Goal: Task Accomplishment & Management: Use online tool/utility

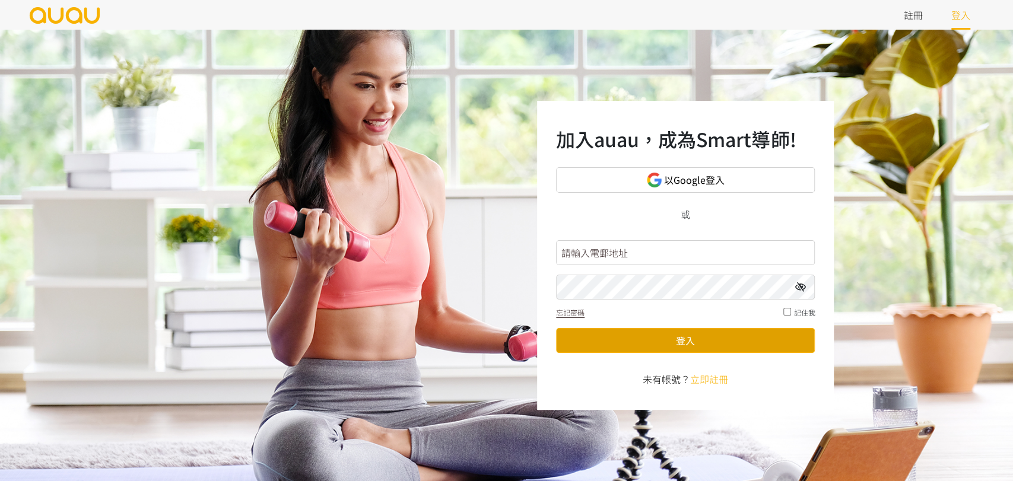
type input "booking.shapeupcornerhk@gmail.com"
click at [684, 344] on button "登入" at bounding box center [685, 340] width 259 height 25
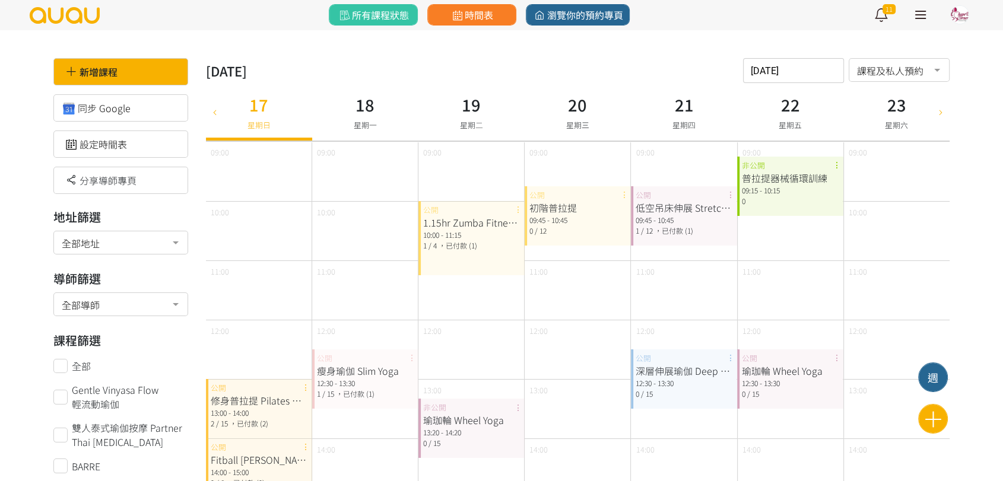
click at [679, 62] on div "2025年 八月 2025-08-17 請選擇時間表日期 August 2025 Sun Mon Tue Wed Thu Fri Sat 1 2 3 4 5 …" at bounding box center [578, 70] width 744 height 25
click at [560, 63] on div "2025年 八月 2025-08-17 請選擇時間表日期 August 2025 Sun Mon Tue Wed Thu Fri Sat 1 2 3 4 5 …" at bounding box center [578, 70] width 744 height 25
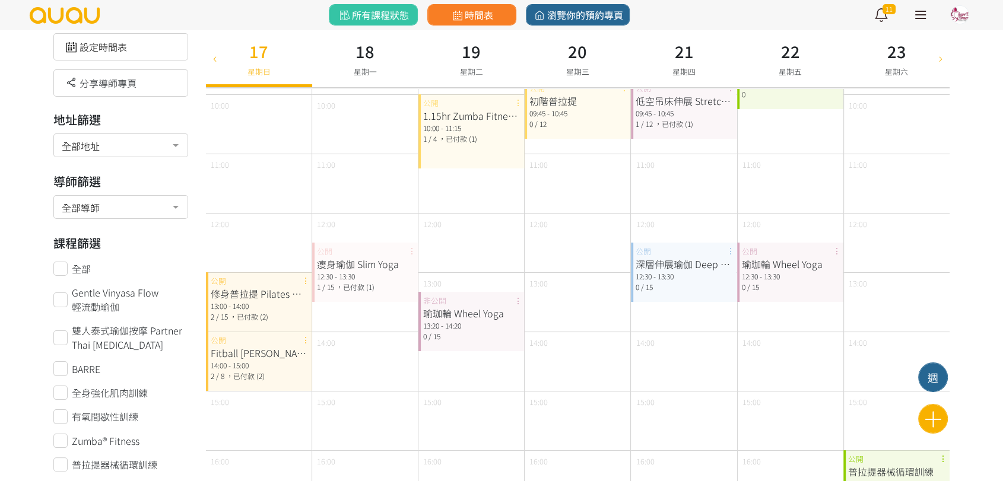
scroll to position [198, 0]
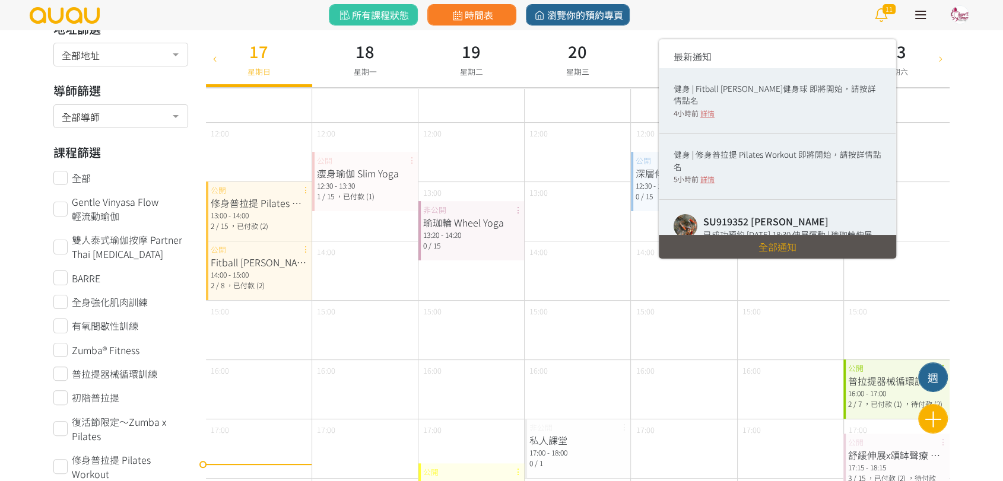
click at [873, 14] on icon at bounding box center [881, 15] width 23 height 17
click at [879, 15] on icon at bounding box center [881, 15] width 23 height 17
click at [750, 148] on div "健身 | 修身普拉提 Pilates Workout 即將開始，請按詳情點名" at bounding box center [778, 160] width 208 height 24
click at [721, 149] on div "健身 | 修身普拉提 Pilates Workout 即將開始，請按詳情點名" at bounding box center [778, 160] width 208 height 24
click at [707, 174] on link "詳情" at bounding box center [707, 179] width 14 height 10
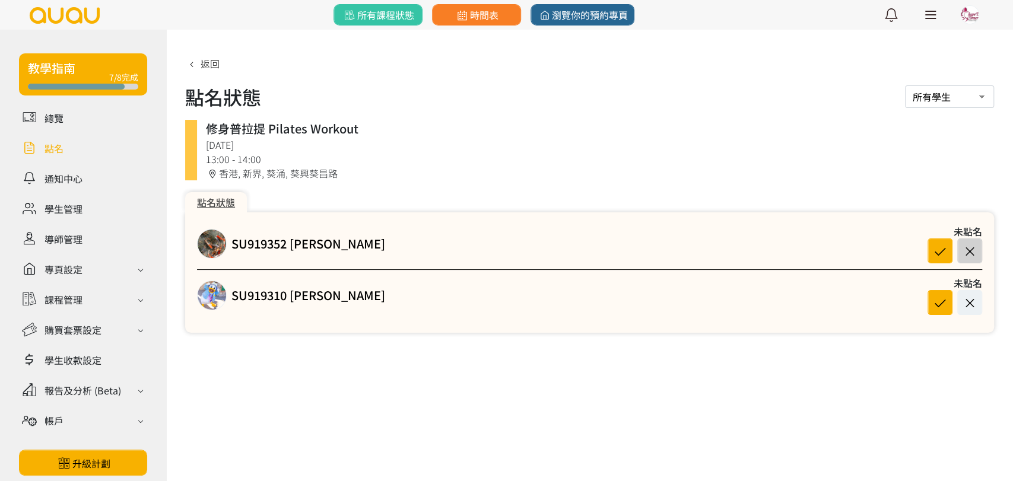
click at [977, 249] on icon at bounding box center [970, 251] width 23 height 16
click at [939, 303] on icon at bounding box center [940, 303] width 23 height 16
click at [202, 60] on span "返回" at bounding box center [210, 63] width 19 height 14
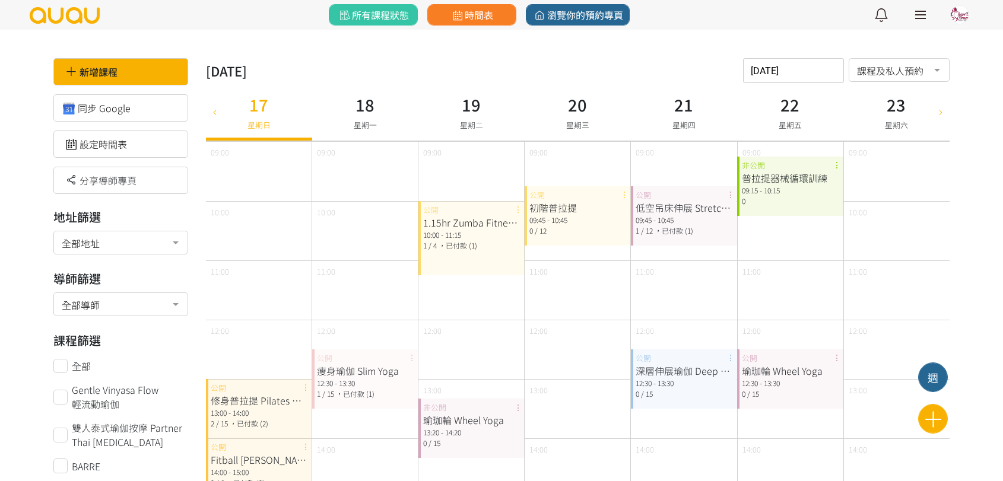
scroll to position [198, 0]
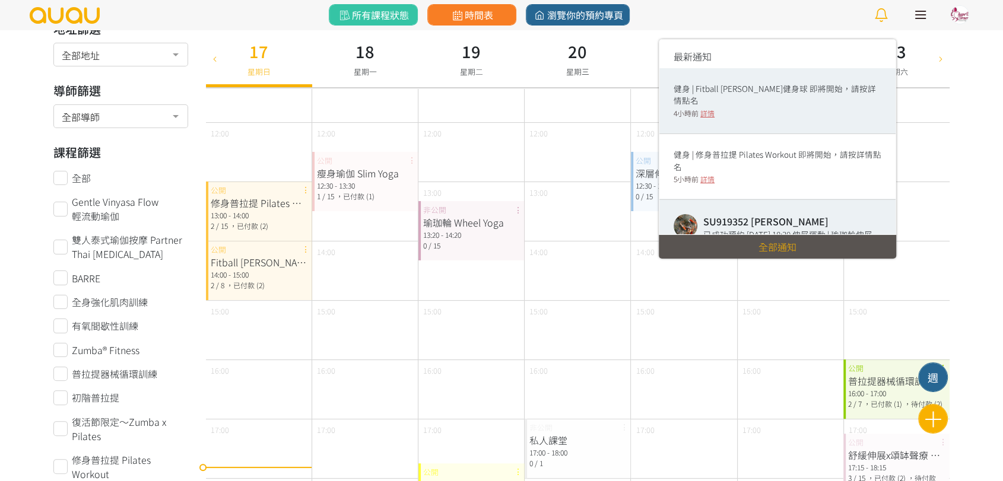
click at [703, 108] on link "詳情" at bounding box center [707, 113] width 14 height 10
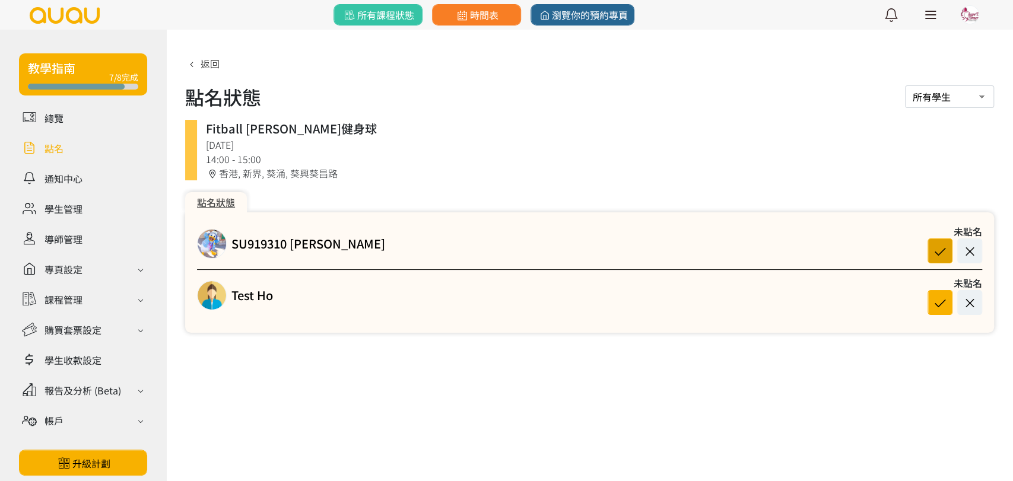
click at [949, 257] on icon at bounding box center [940, 251] width 23 height 16
click at [932, 307] on icon at bounding box center [940, 303] width 23 height 16
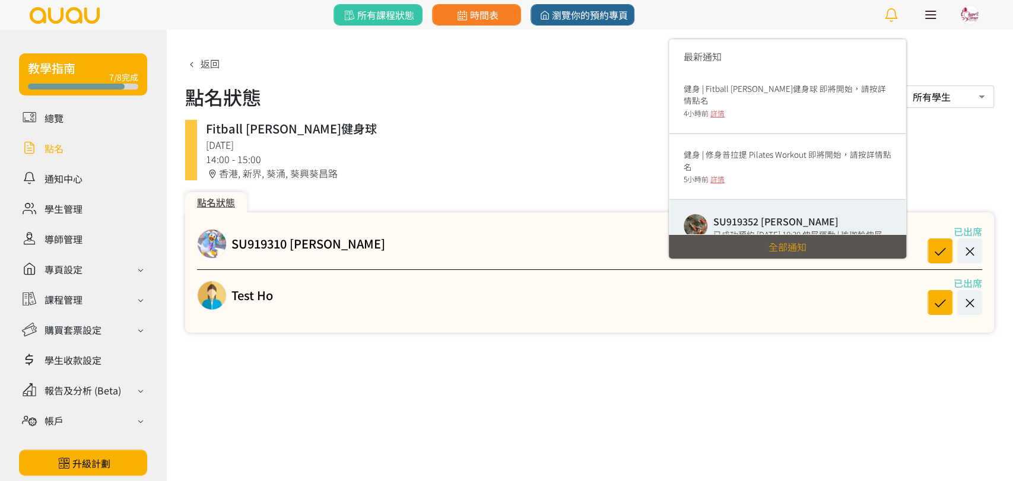
click at [892, 19] on icon at bounding box center [891, 15] width 23 height 17
click at [894, 15] on icon at bounding box center [891, 15] width 23 height 17
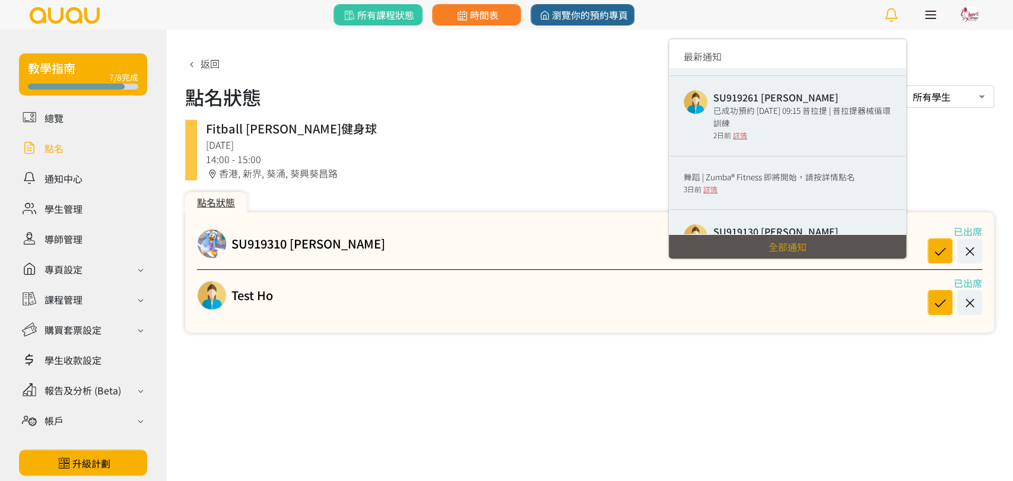
scroll to position [399, 0]
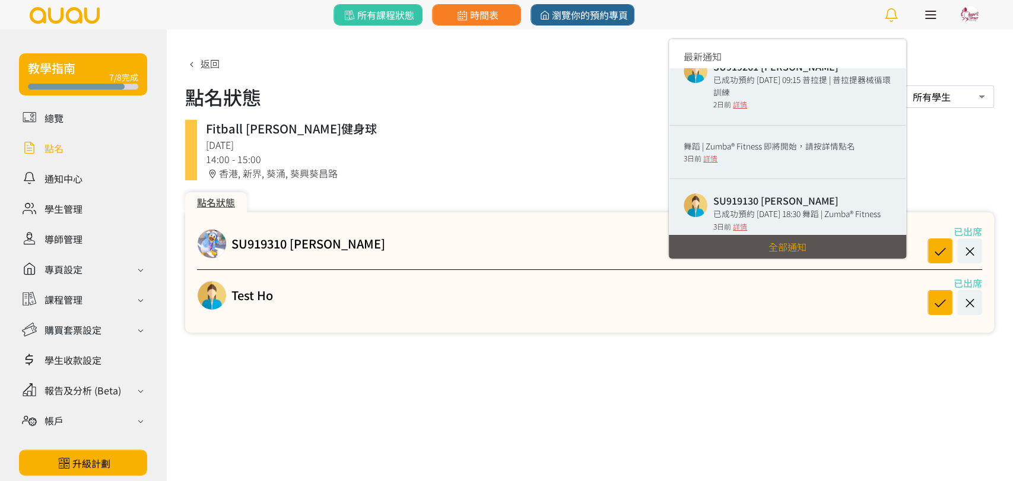
click at [713, 164] on div "舞蹈 | Zumba® Fitness 即將開始，請按詳情點名 3日前 詳情" at bounding box center [788, 152] width 208 height 24
click at [712, 163] on link "詳情" at bounding box center [710, 158] width 14 height 10
